Goal: Transaction & Acquisition: Purchase product/service

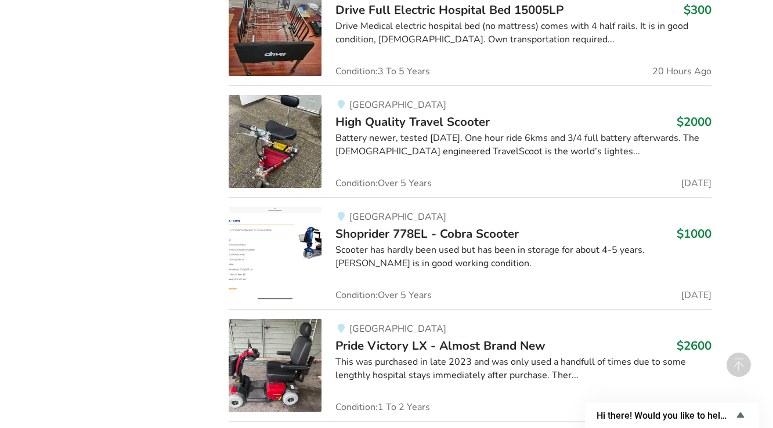
scroll to position [2227, 0]
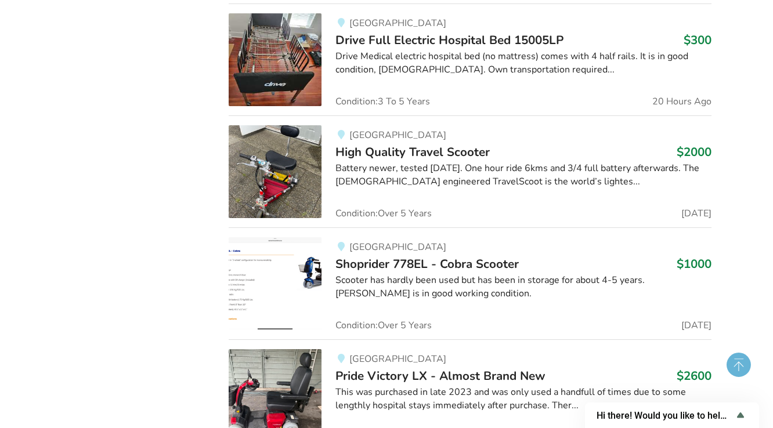
click at [738, 367] on circle at bounding box center [739, 365] width 24 height 24
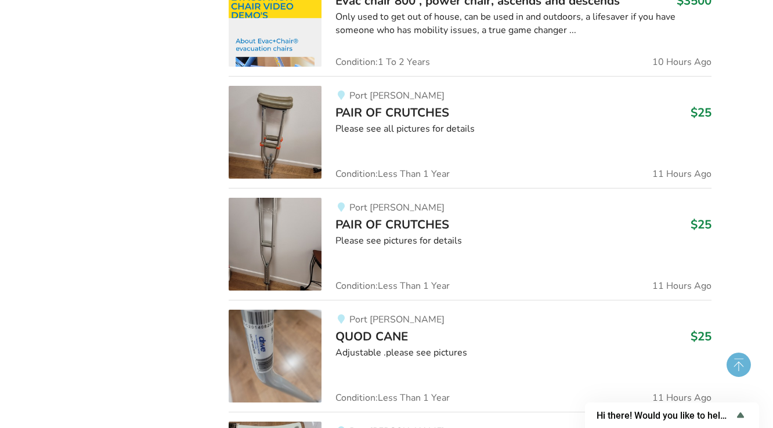
click at [738, 367] on circle at bounding box center [739, 365] width 24 height 24
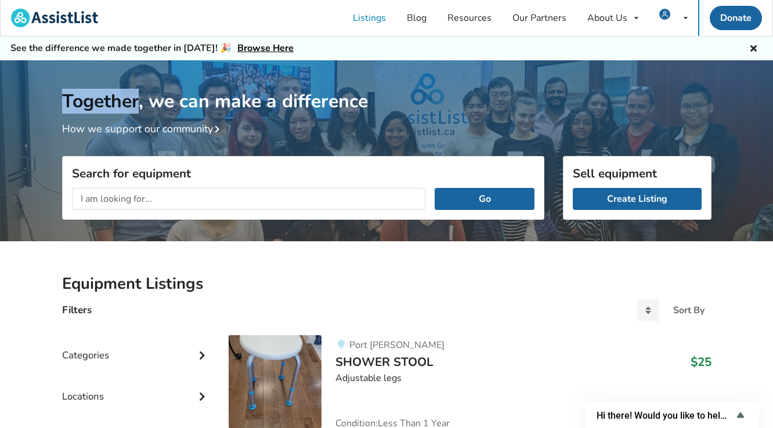
scroll to position [0, 0]
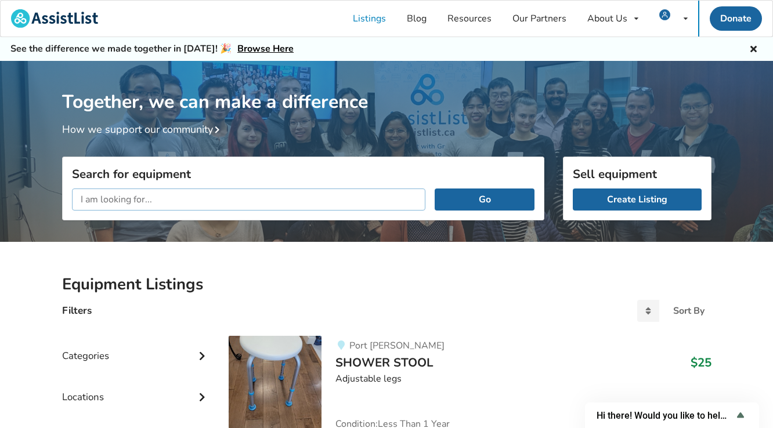
click at [169, 202] on input "text" at bounding box center [249, 200] width 354 height 22
type input "health care bed"
click at [435, 189] on button "Go" at bounding box center [484, 200] width 99 height 22
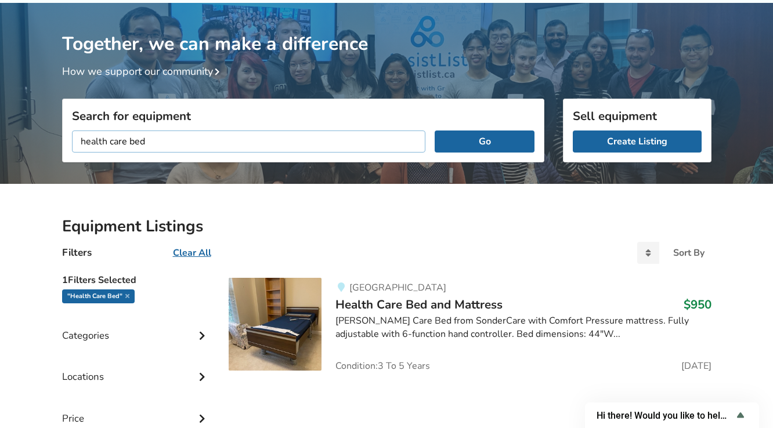
scroll to position [77, 0]
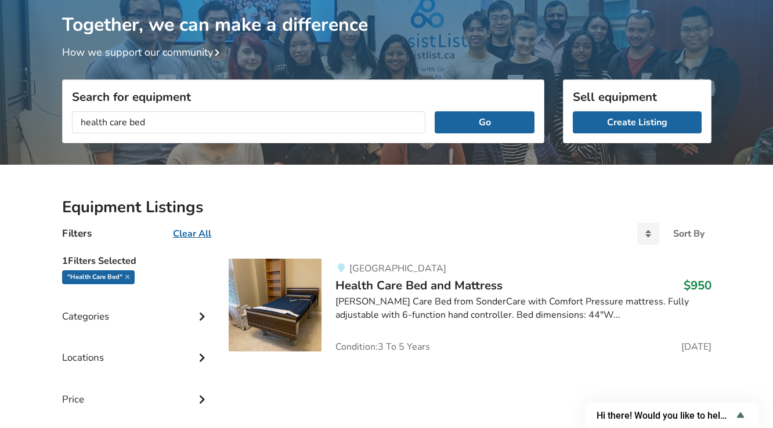
click at [352, 287] on span "Health Care Bed and Mattress" at bounding box center [418, 285] width 167 height 16
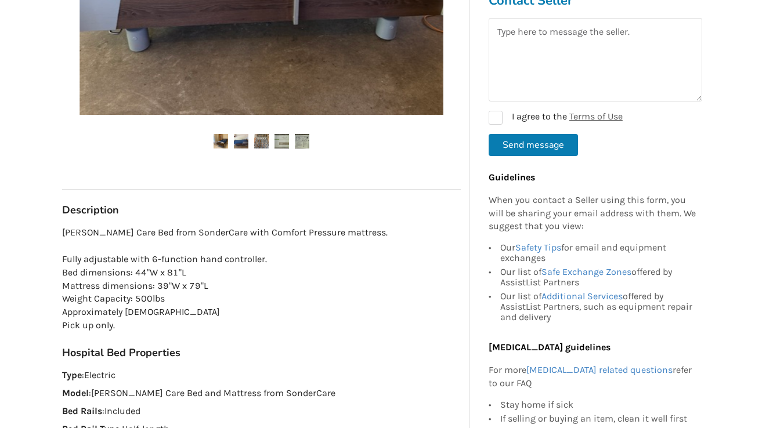
scroll to position [541, 0]
